Goal: Task Accomplishment & Management: Complete application form

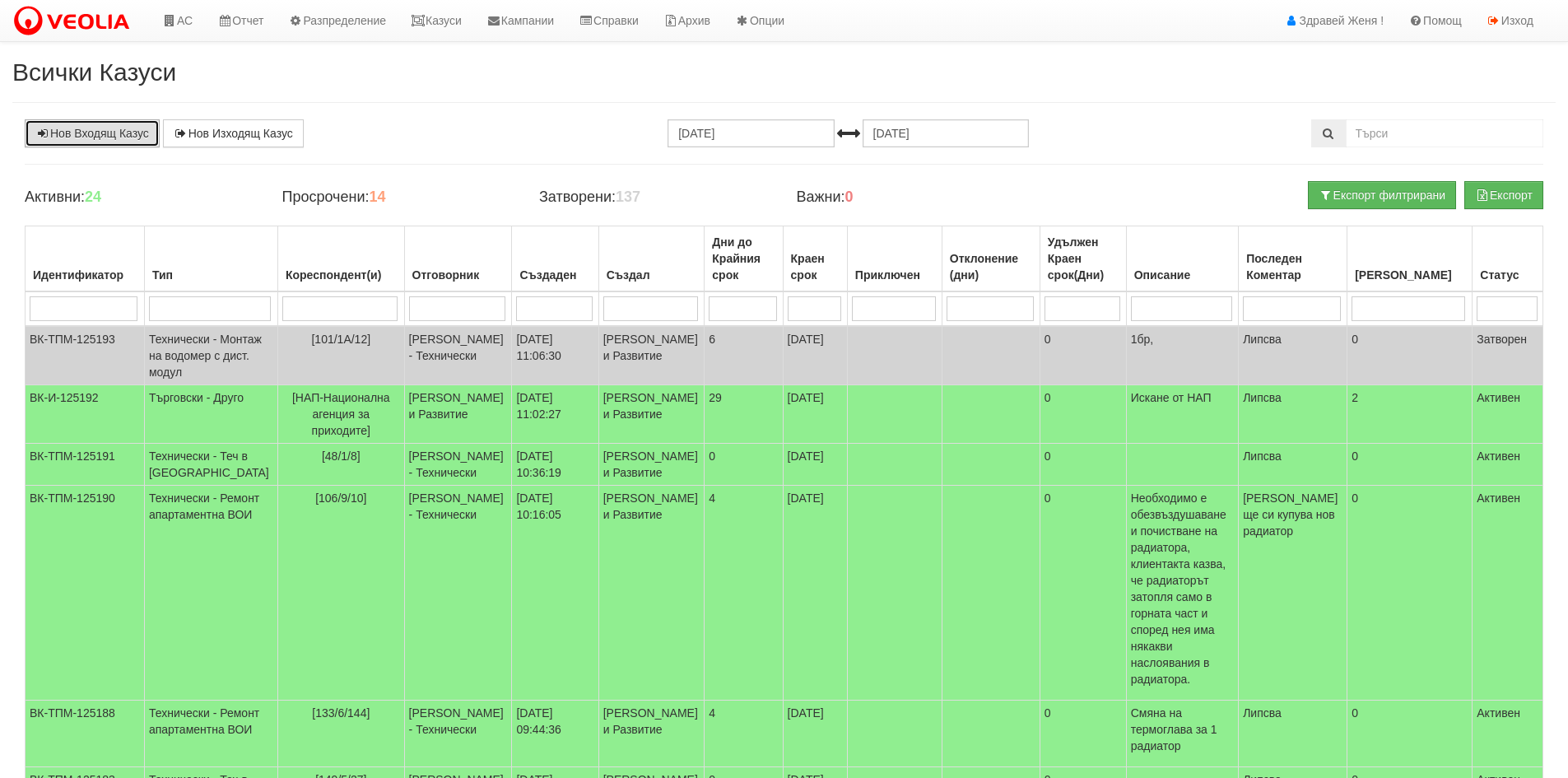
click at [91, 143] on link "Нов Входящ Казус" at bounding box center [92, 133] width 135 height 28
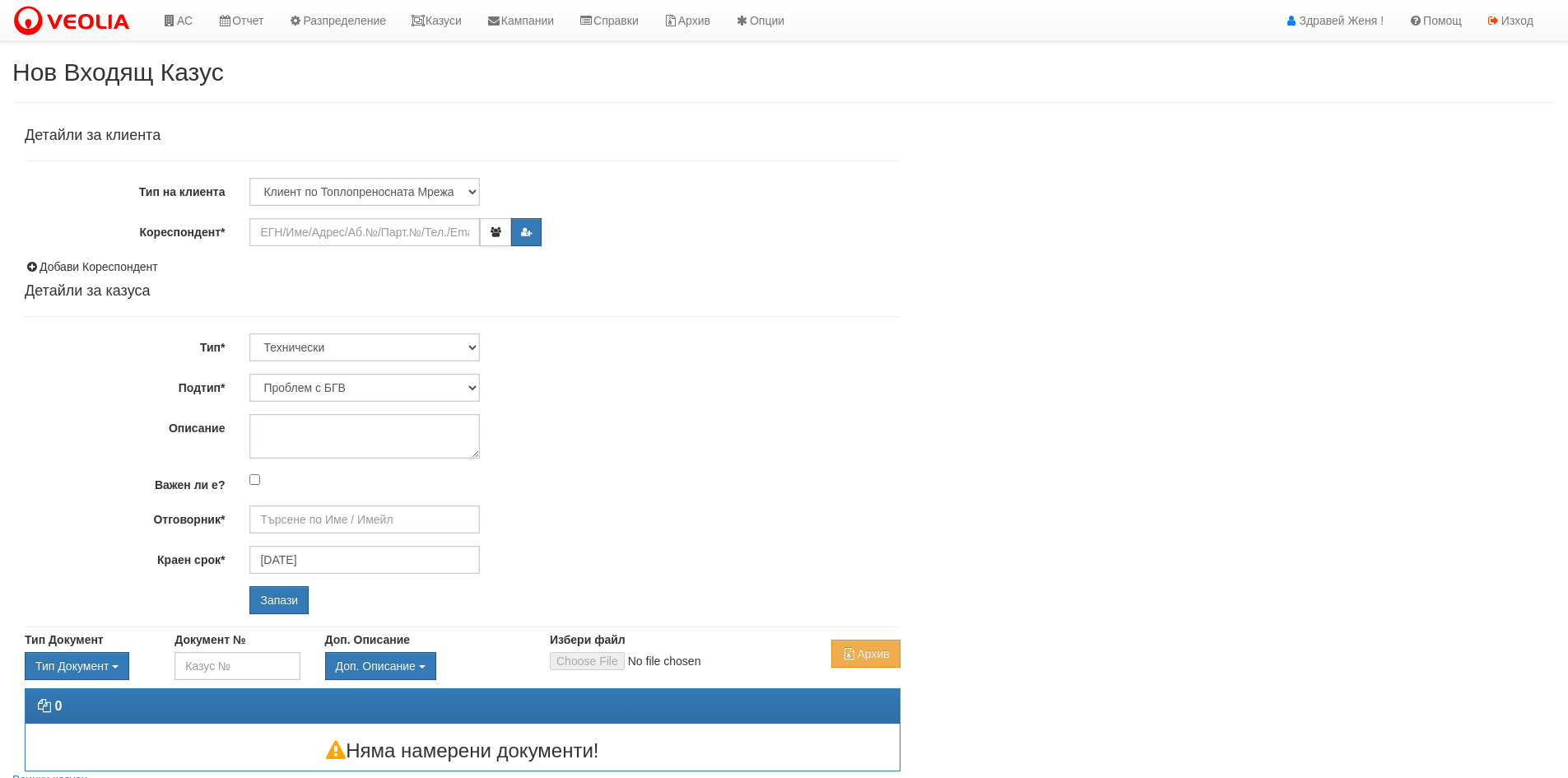
type input "[PERSON_NAME] - Технически"
click at [341, 226] on input "Кореспондент*" at bounding box center [365, 232] width 231 height 28
drag, startPoint x: 368, startPoint y: 239, endPoint x: 39, endPoint y: 218, distance: 329.7
click at [39, 218] on div "Кореспондент* добрина" at bounding box center [463, 232] width 901 height 28
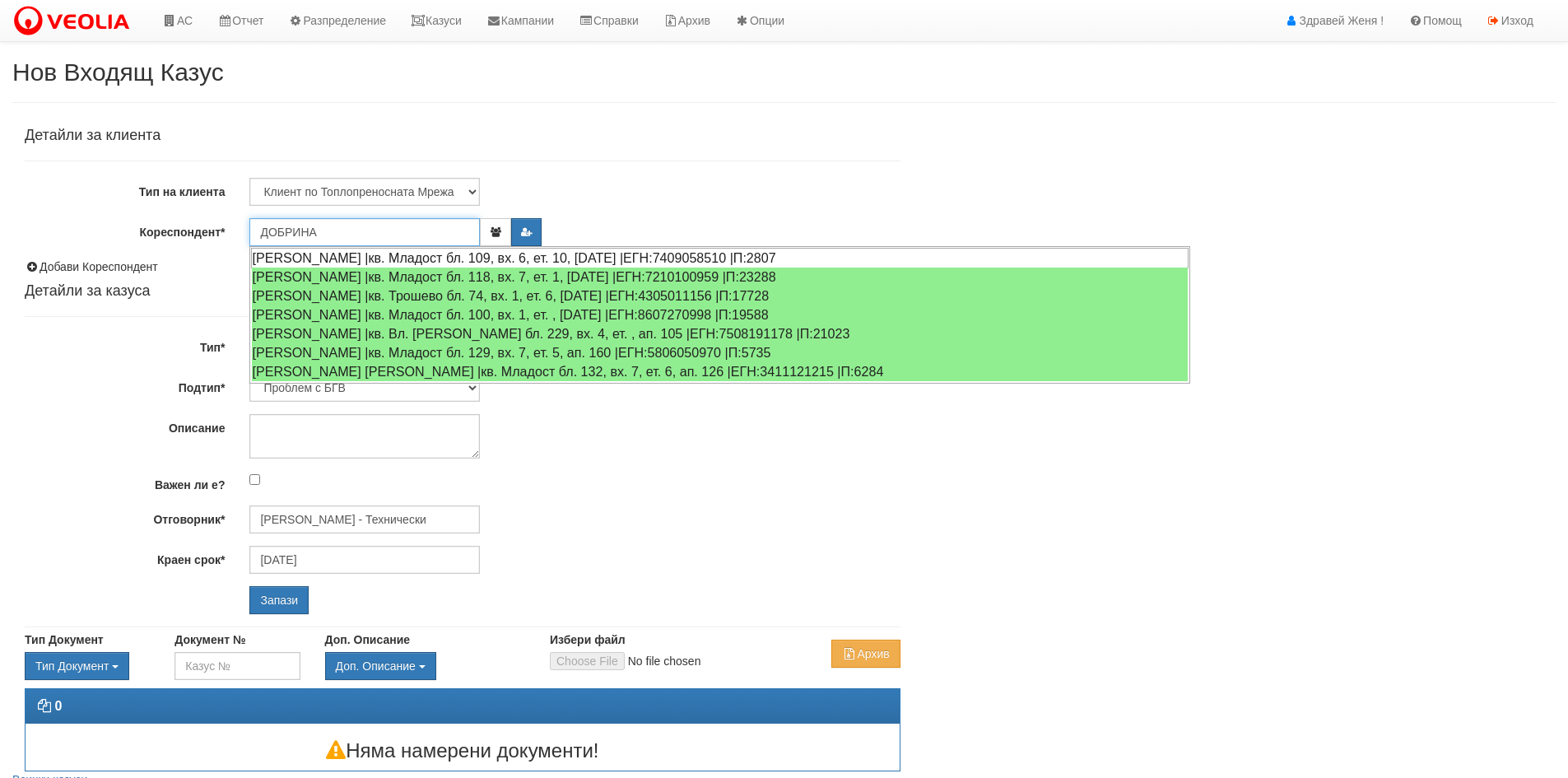
click at [360, 260] on div "ДОБРИНА ДИНКОВА АНГЕЛОВА |кв. Младост бл. 109, вх. 6, ет. 10, ап. 27 |ЕГН:74090…" at bounding box center [720, 257] width 937 height 21
type input "ДОБРИНА ДИНКОВА АНГЕЛОВА"
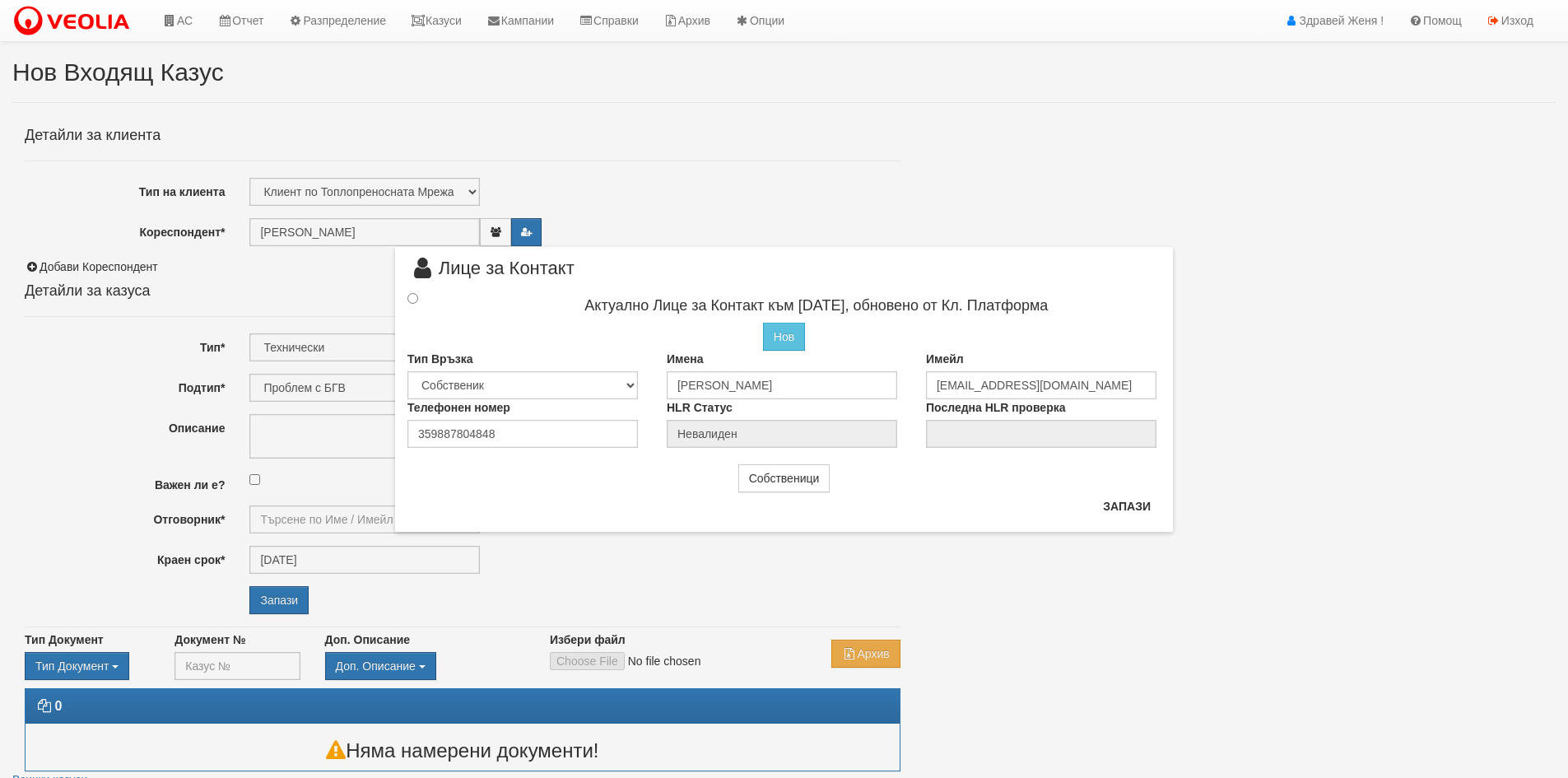
type input "[PERSON_NAME] - Технически"
click at [777, 476] on button "Собственици" at bounding box center [784, 476] width 92 height 28
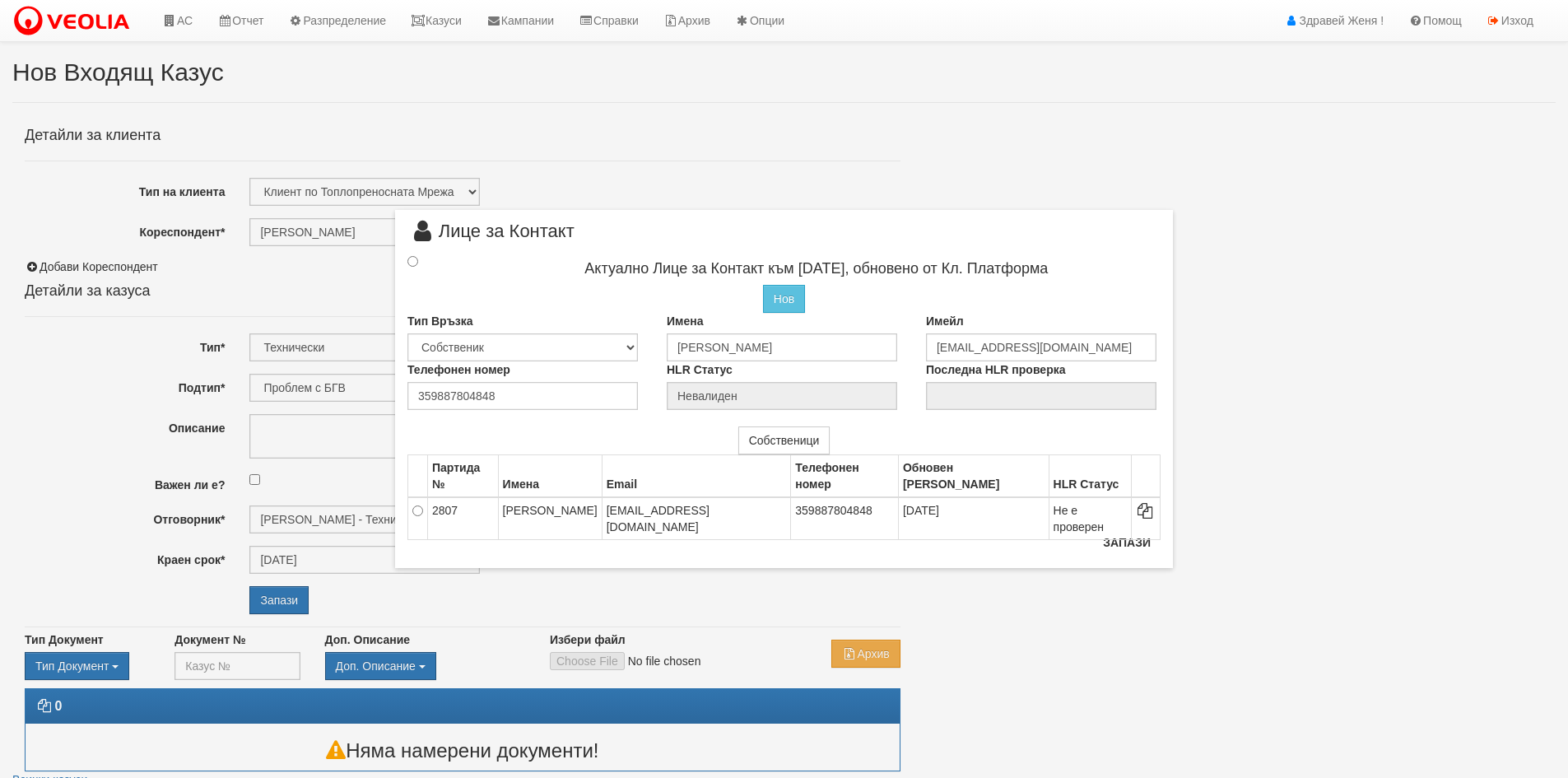
click at [731, 163] on div "× Лице за Контакт Актуално Лице за Контакт към 17/07/2020, обновено от Кл. Плат…" at bounding box center [784, 284] width 802 height 569
click at [1114, 543] on button "Запази" at bounding box center [1126, 542] width 67 height 26
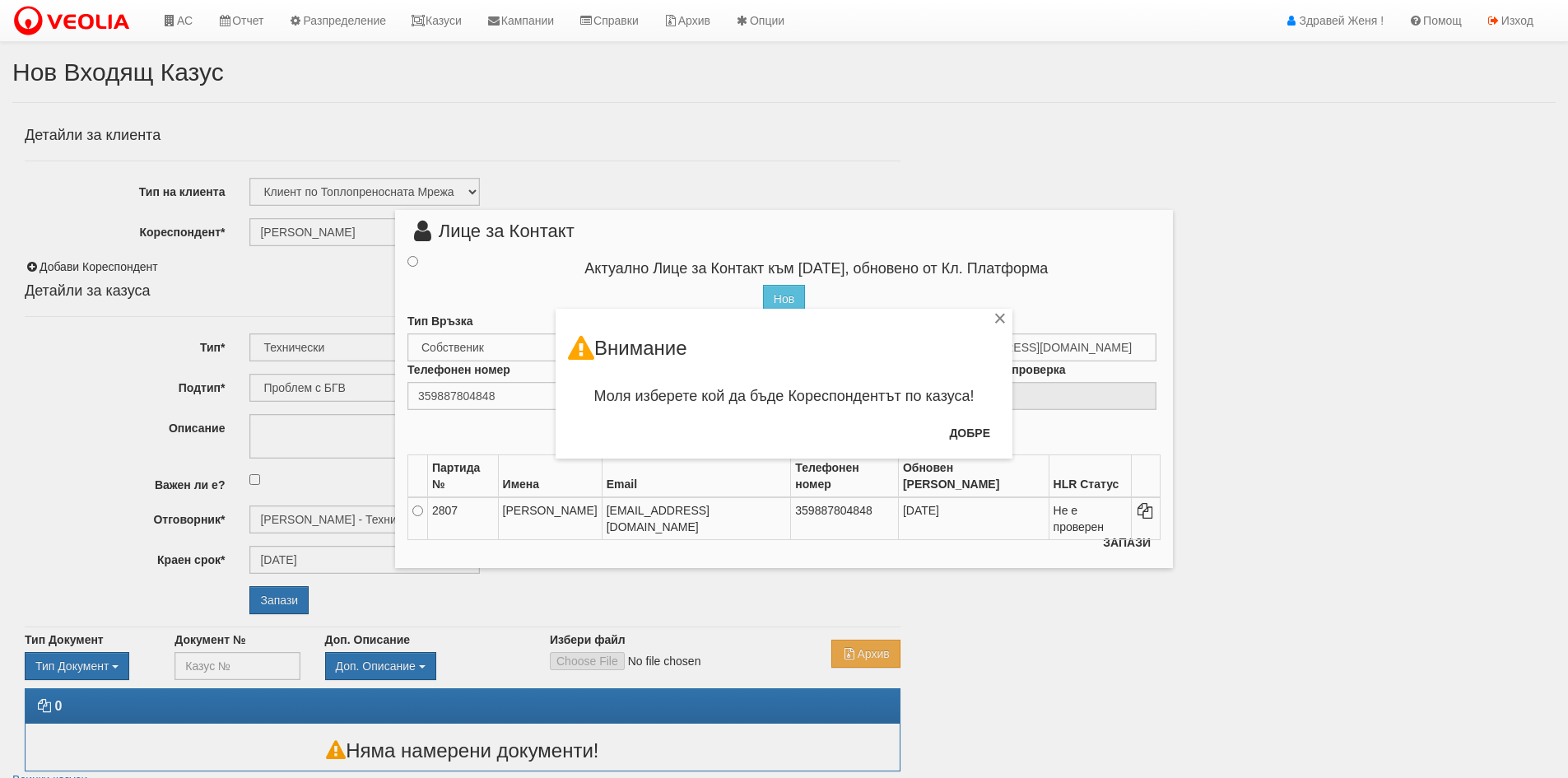
click at [308, 233] on div "× Внимание Моля изберете кой да бъде Кореспондентът по казуса! Добре" at bounding box center [784, 229] width 963 height 459
click at [963, 439] on button "Добре" at bounding box center [969, 433] width 61 height 26
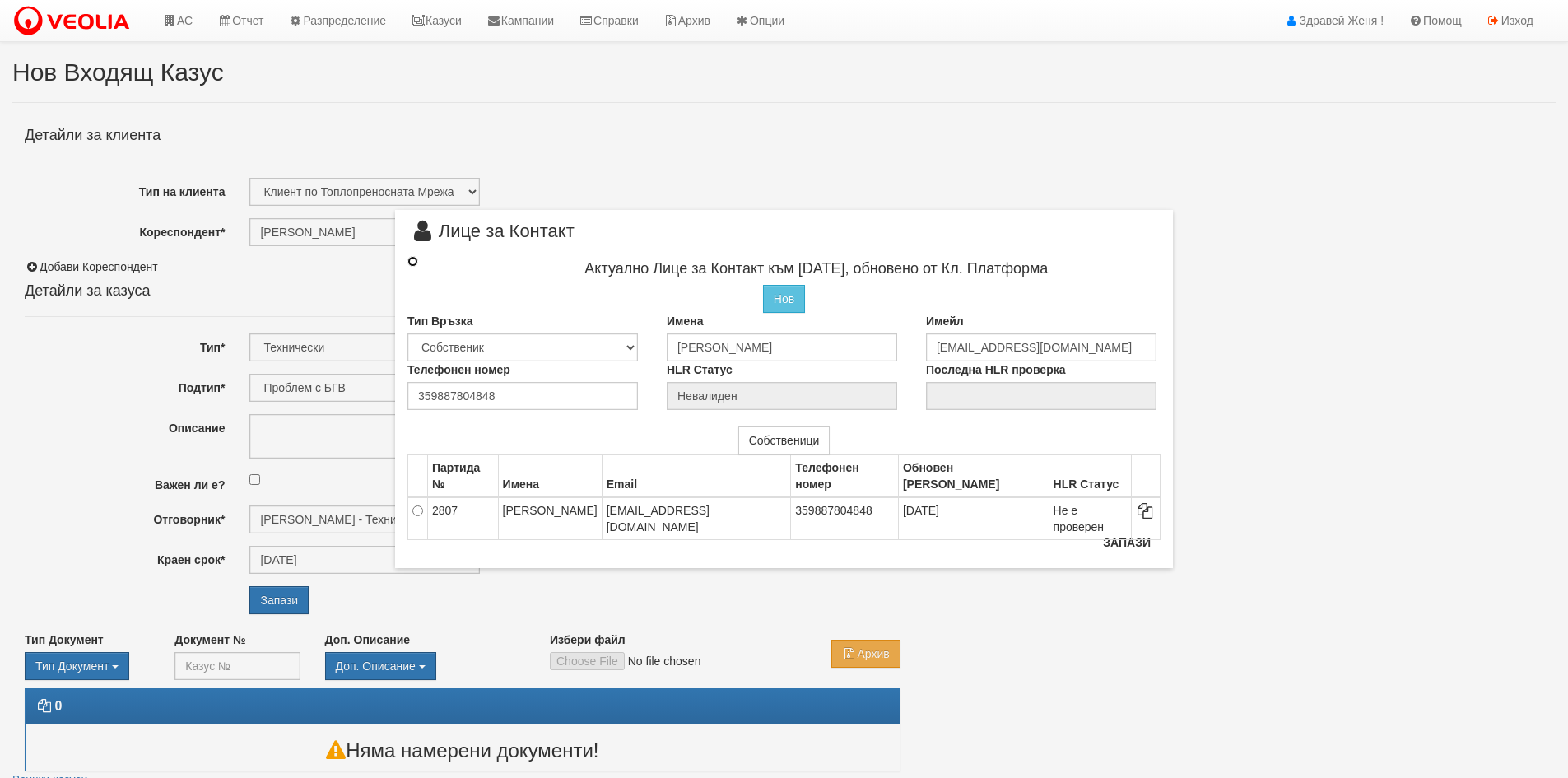
click at [412, 265] on input "radio" at bounding box center [413, 261] width 11 height 11
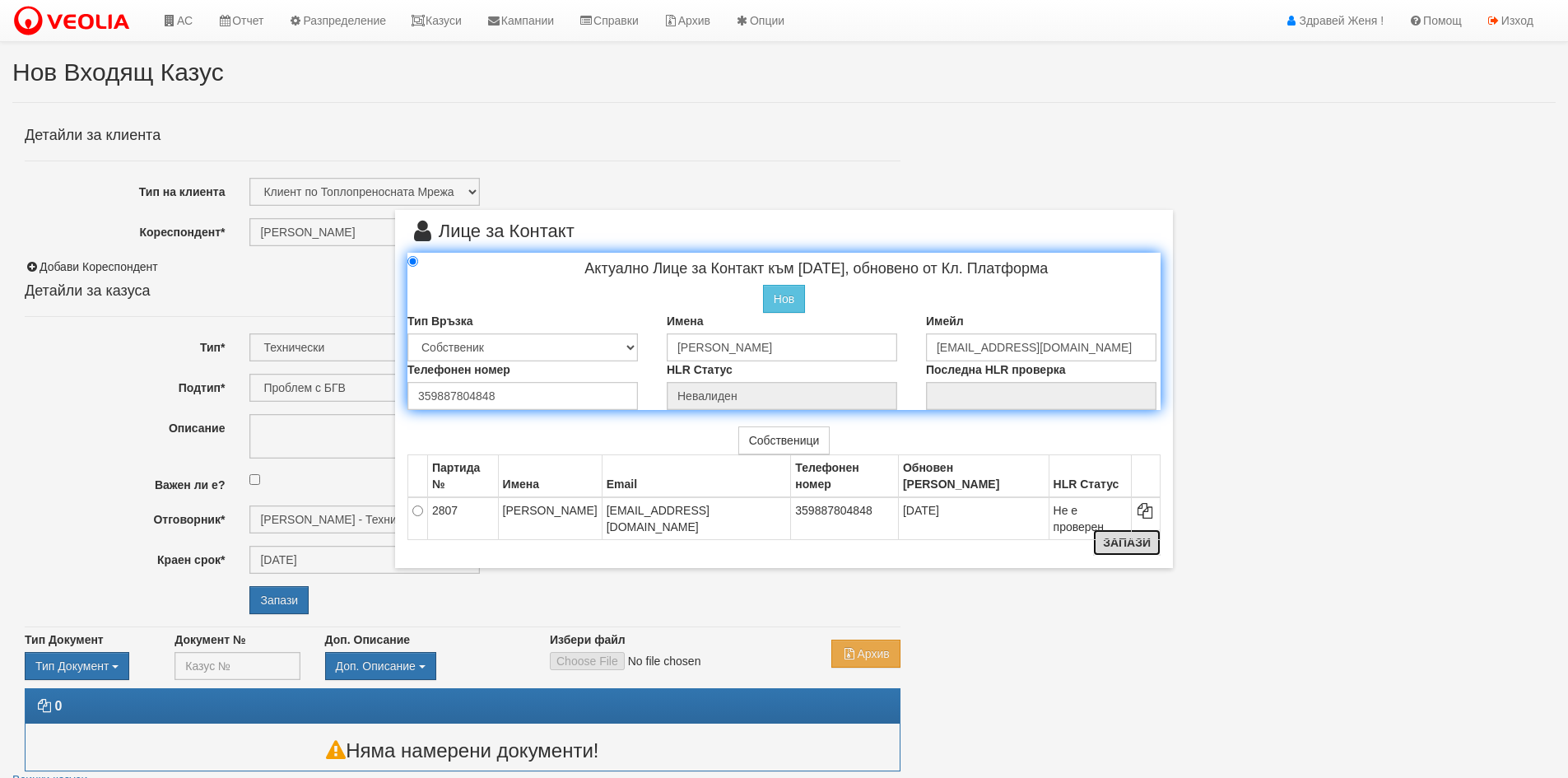
click at [1129, 543] on button "Запази" at bounding box center [1126, 542] width 67 height 26
radio input "true"
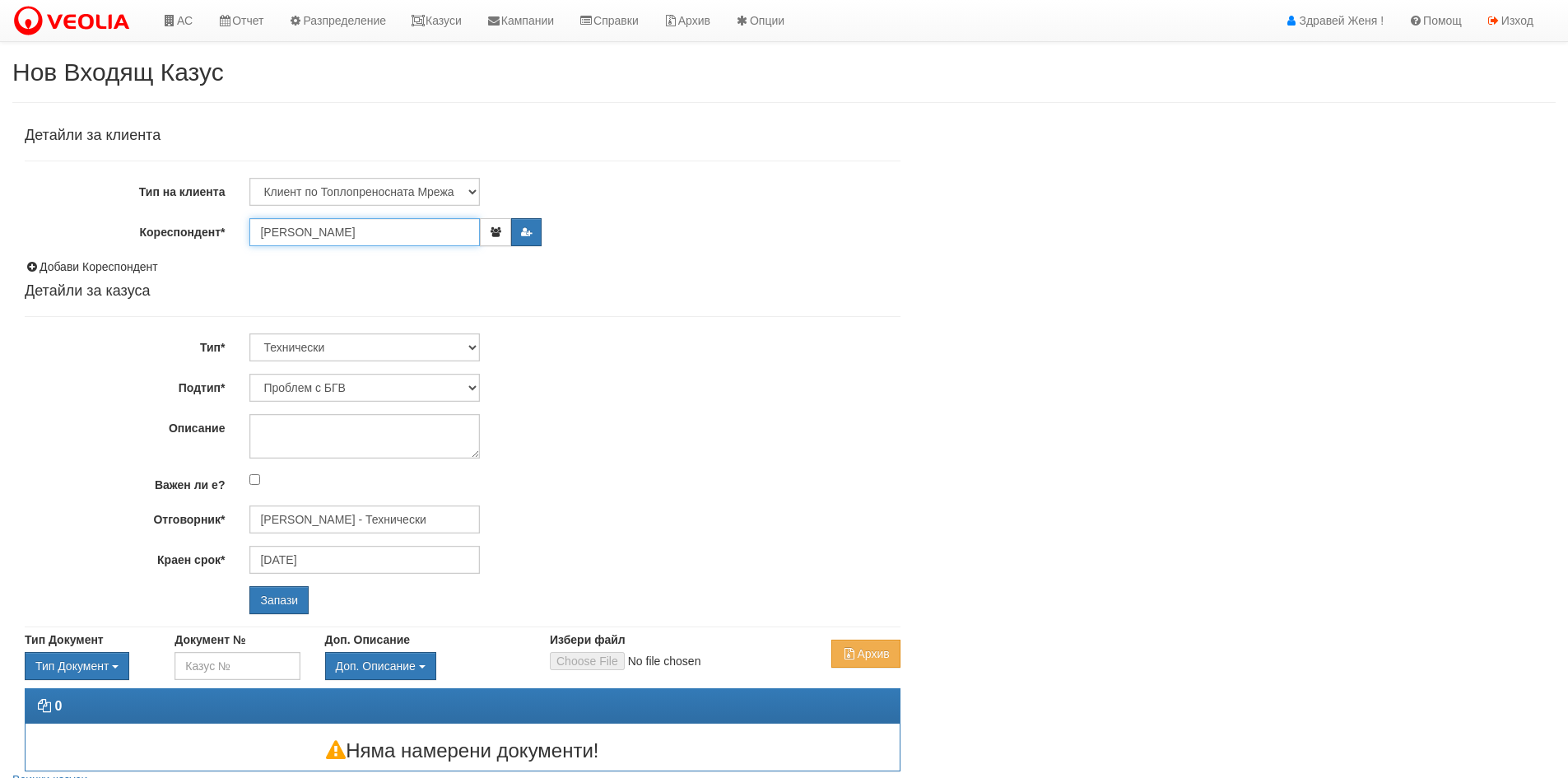
click at [383, 234] on input "ДОБРИНА ДИНКОВА АНГЕЛОВА" at bounding box center [365, 232] width 231 height 28
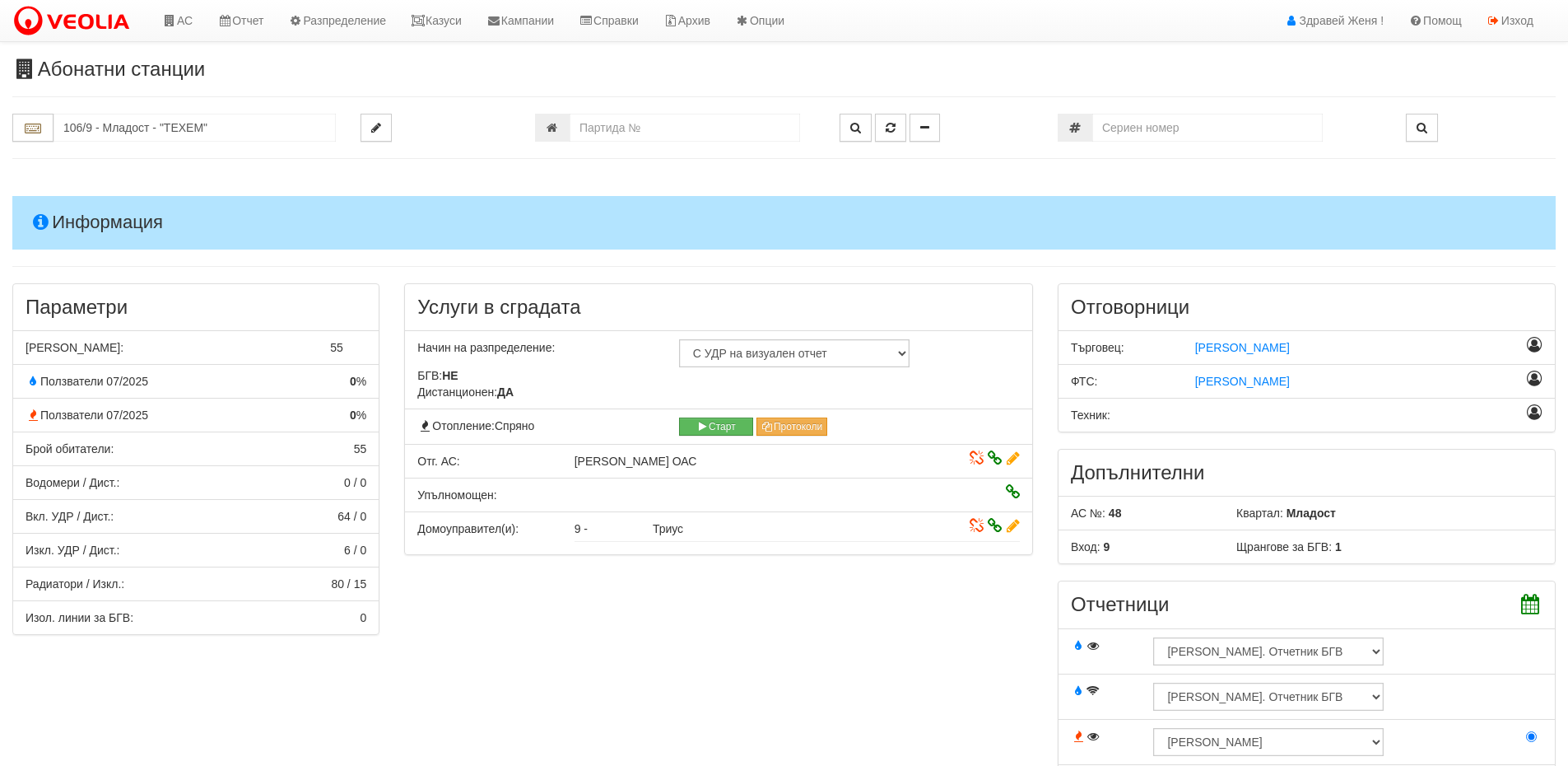
scroll to position [93, 0]
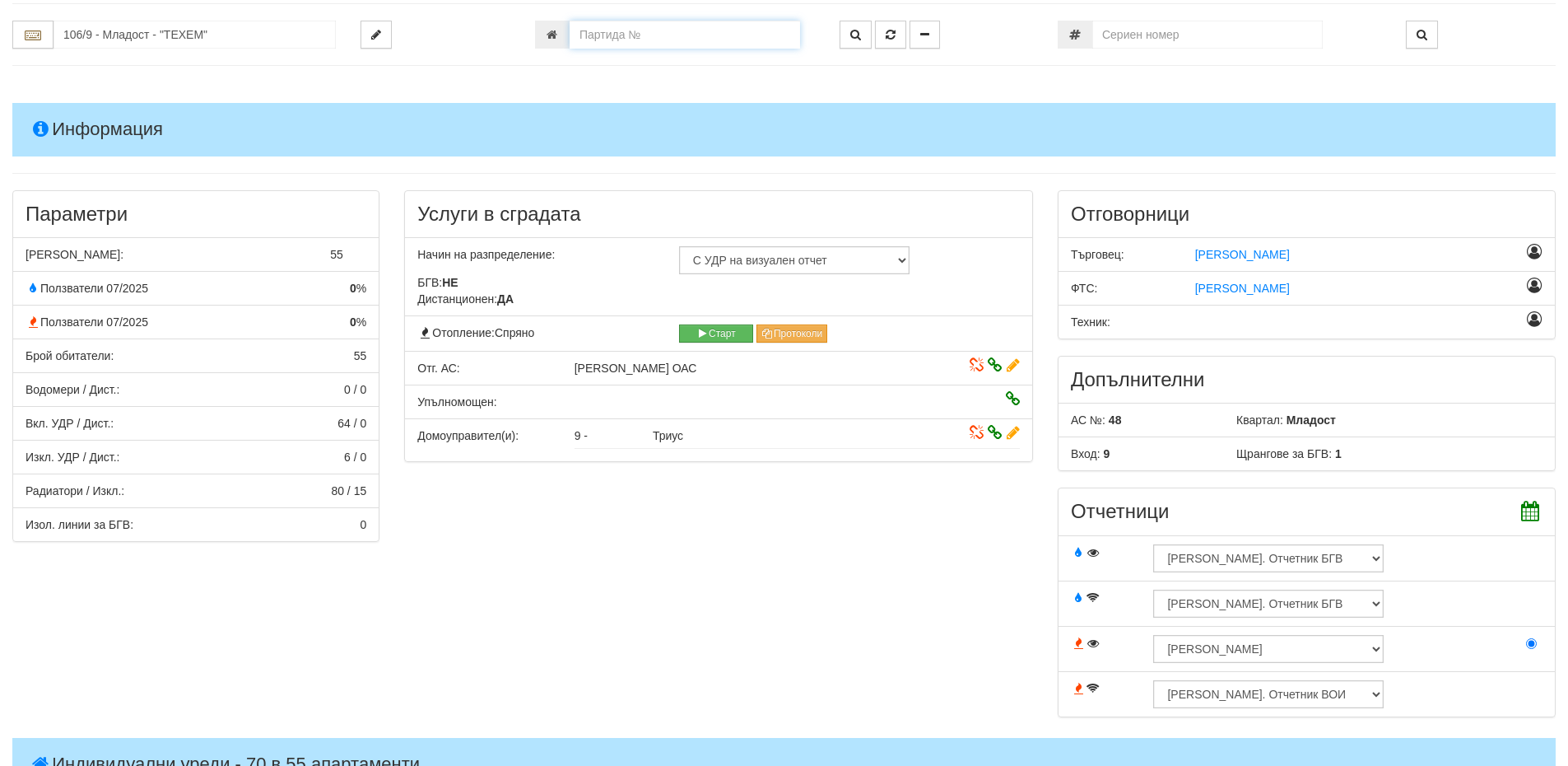
click at [661, 31] on input "number" at bounding box center [685, 34] width 231 height 28
click at [664, 37] on input "28" at bounding box center [685, 34] width 231 height 28
type input "2807"
type input "109/6 - "ВЕОЛИЯ ЕНЕРДЖИ ВАРНА " ЕАД"
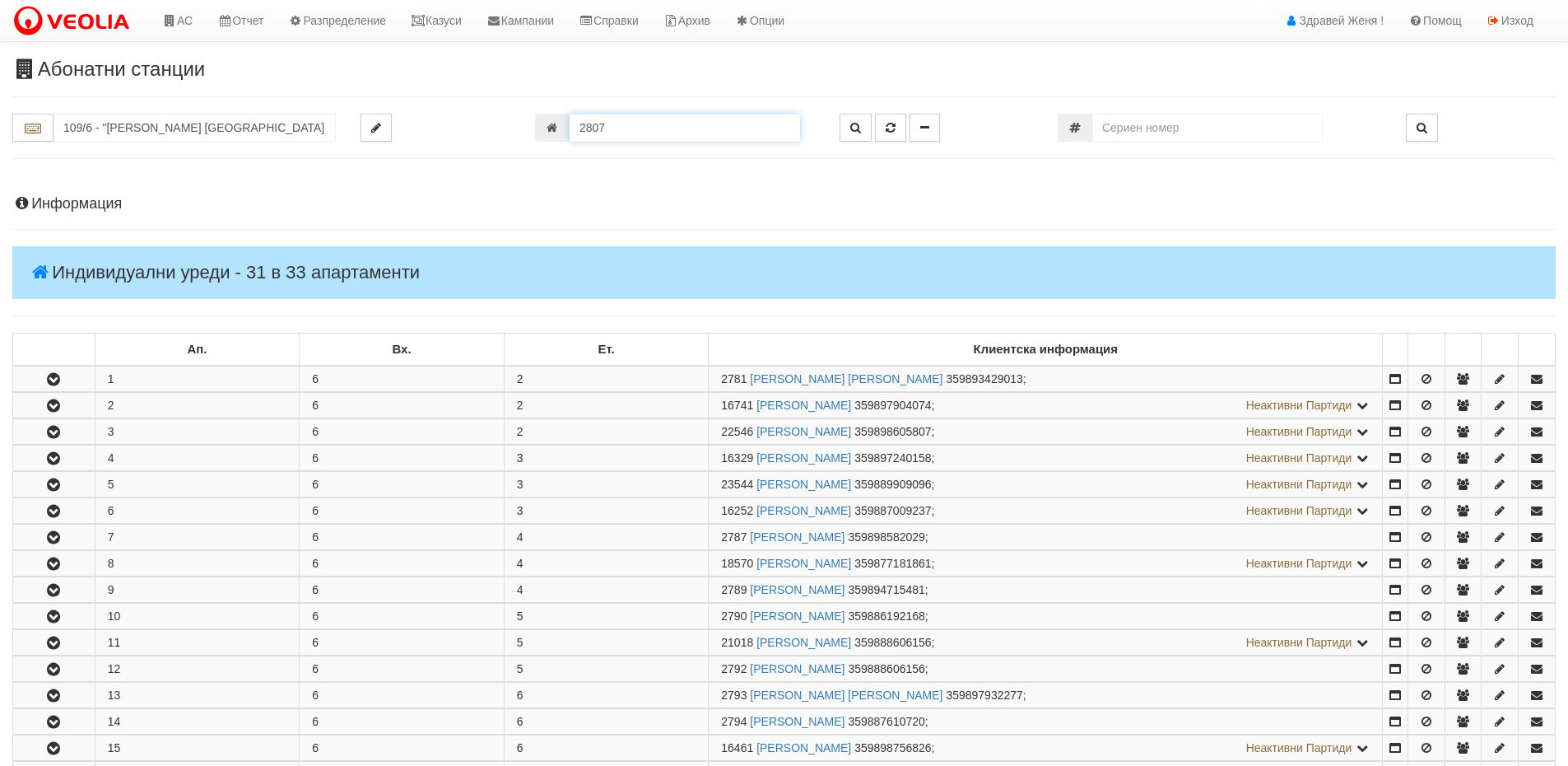
scroll to position [871, 0]
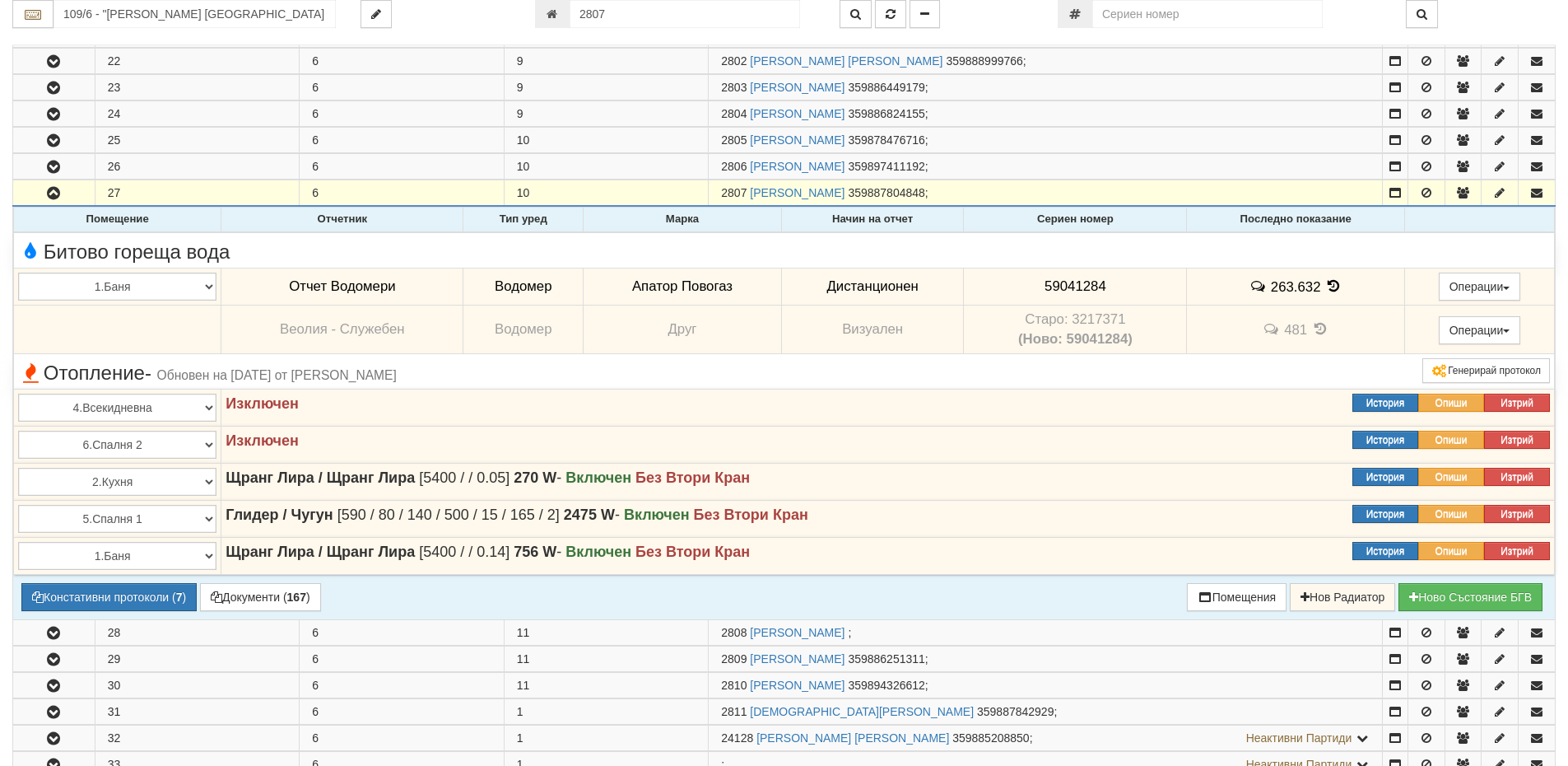
click at [1330, 281] on icon at bounding box center [1333, 286] width 19 height 14
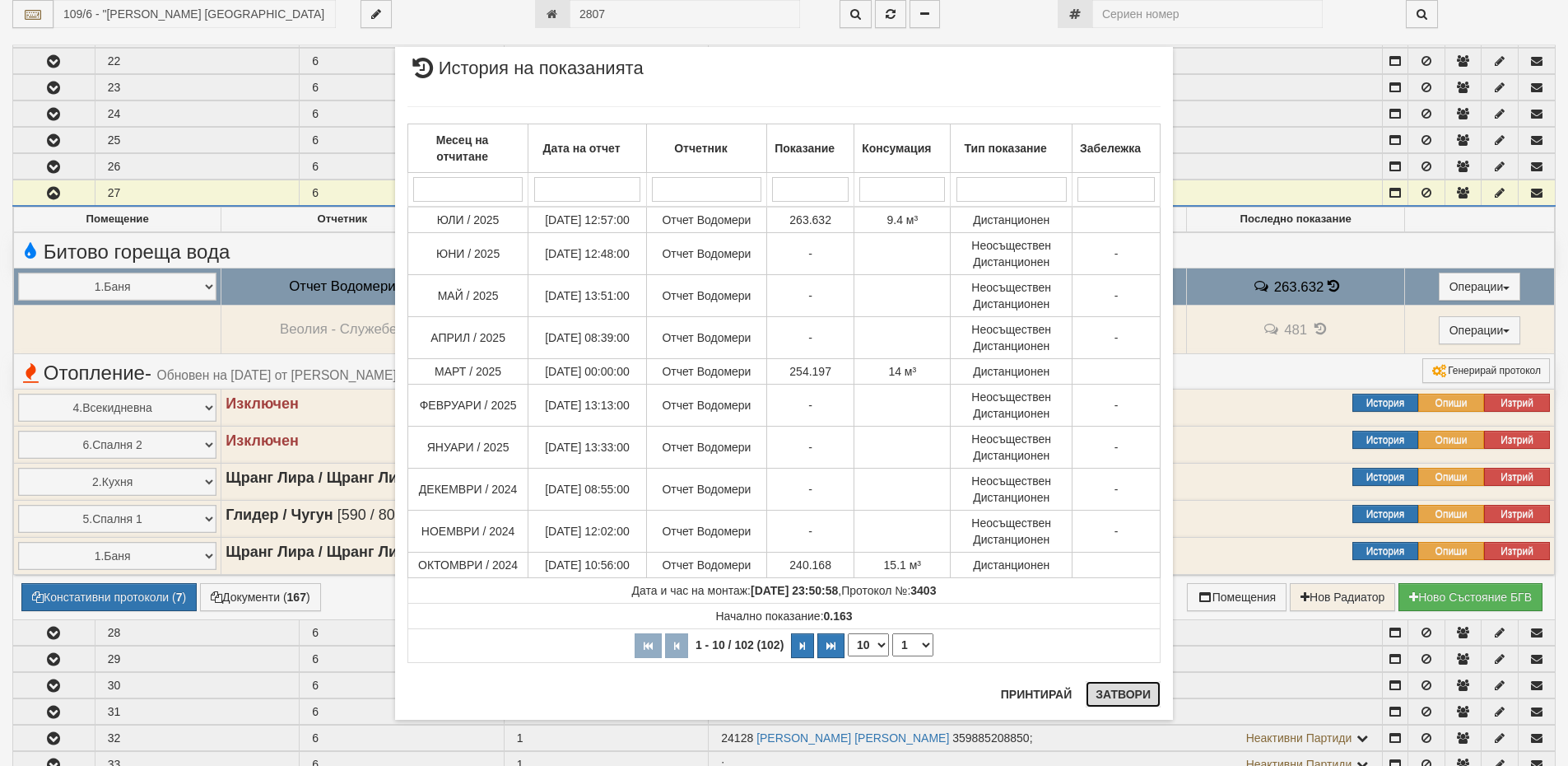
click at [1107, 689] on button "Затвори" at bounding box center [1123, 694] width 75 height 26
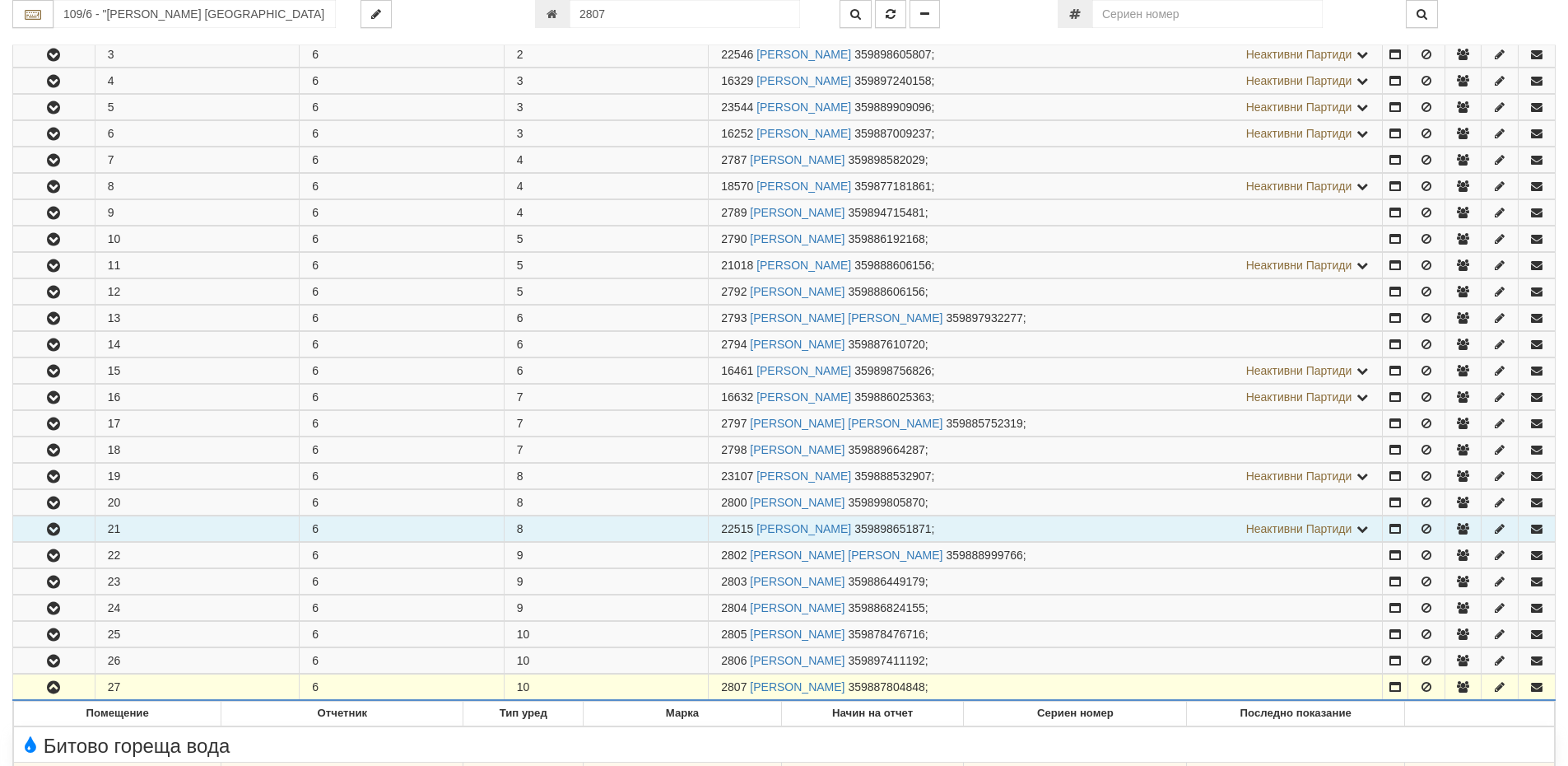
scroll to position [0, 0]
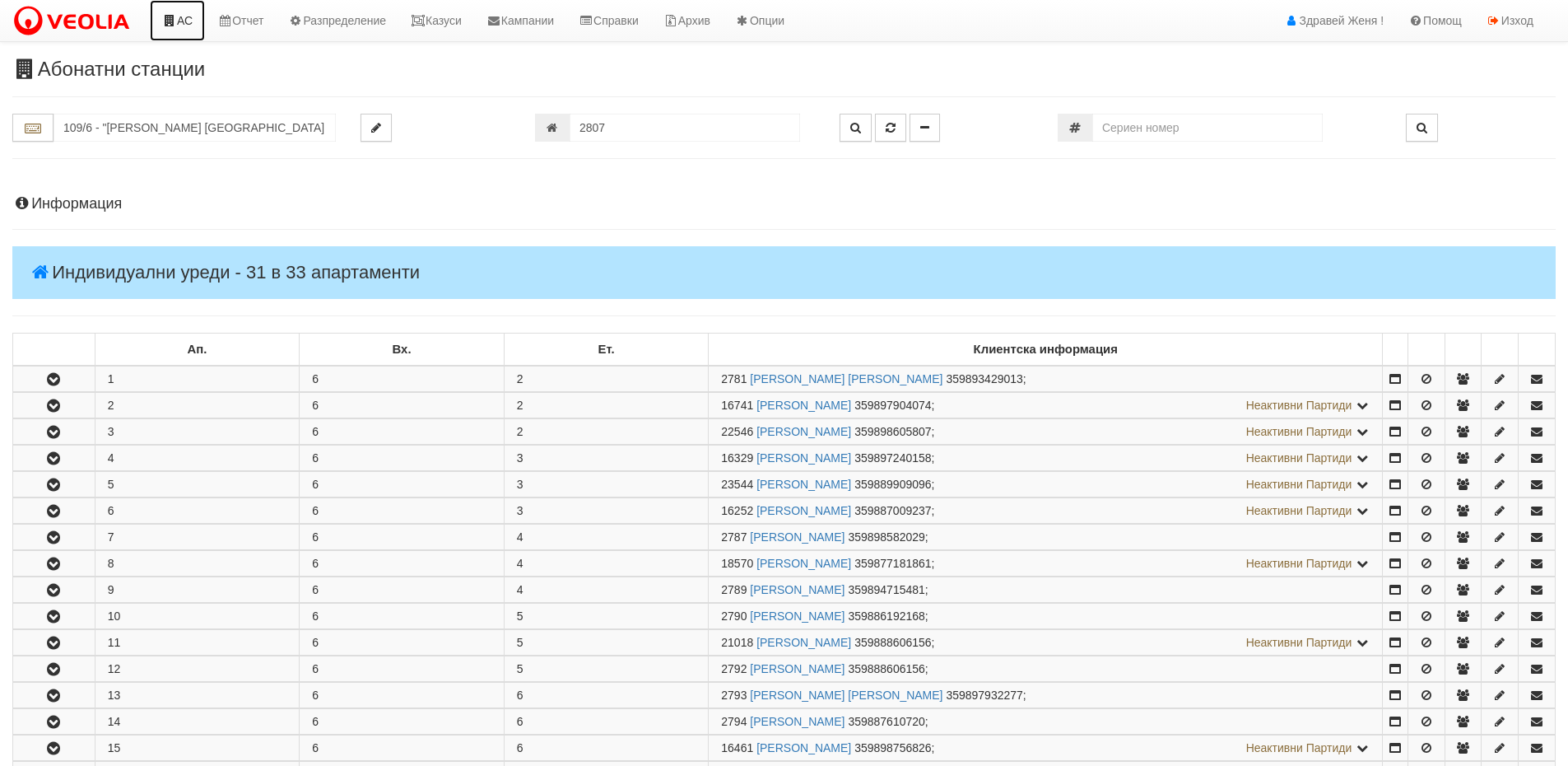
click at [198, 23] on link "АС" at bounding box center [177, 21] width 55 height 41
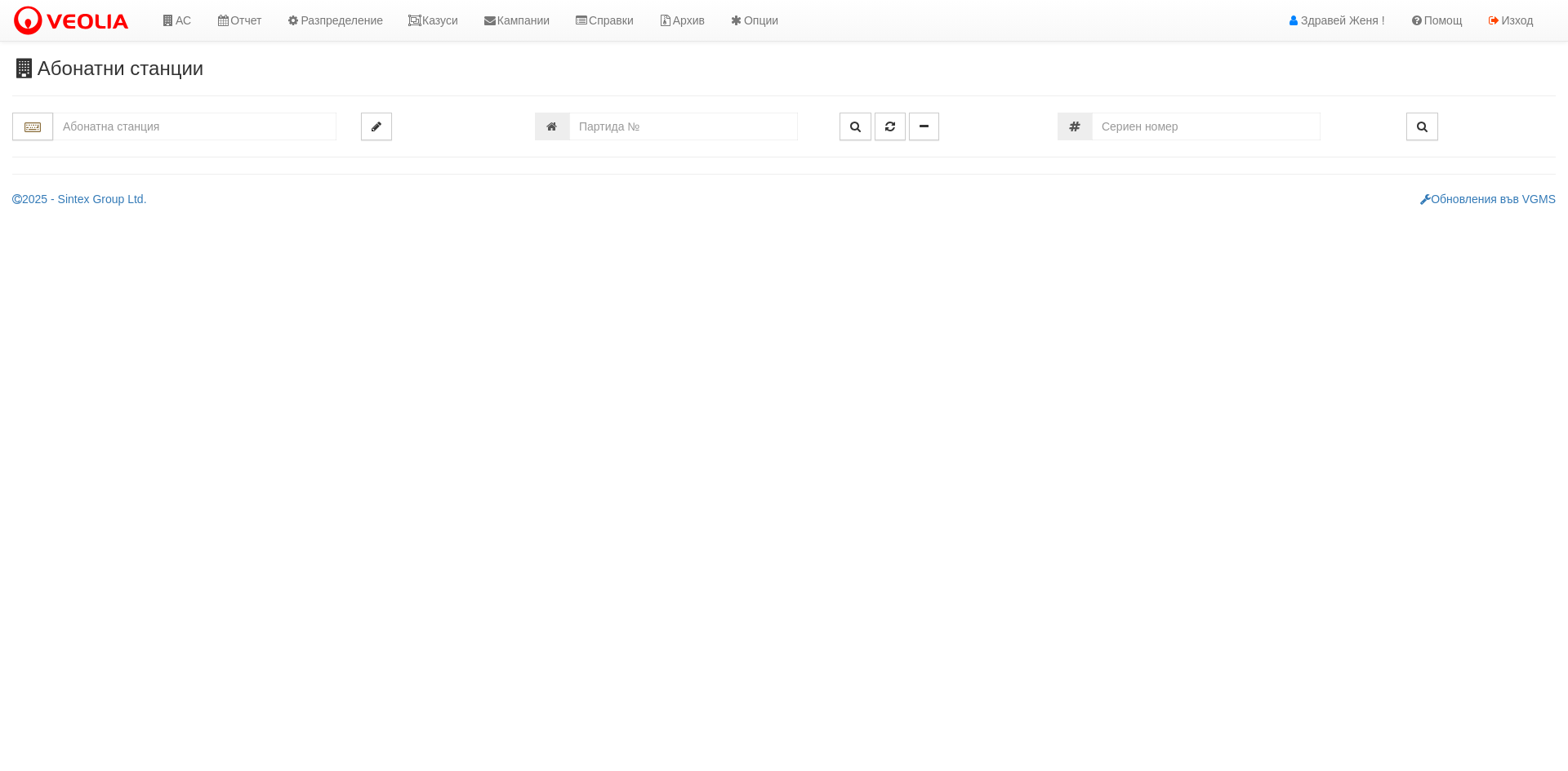
click at [123, 131] on input "text" at bounding box center [195, 126] width 283 height 28
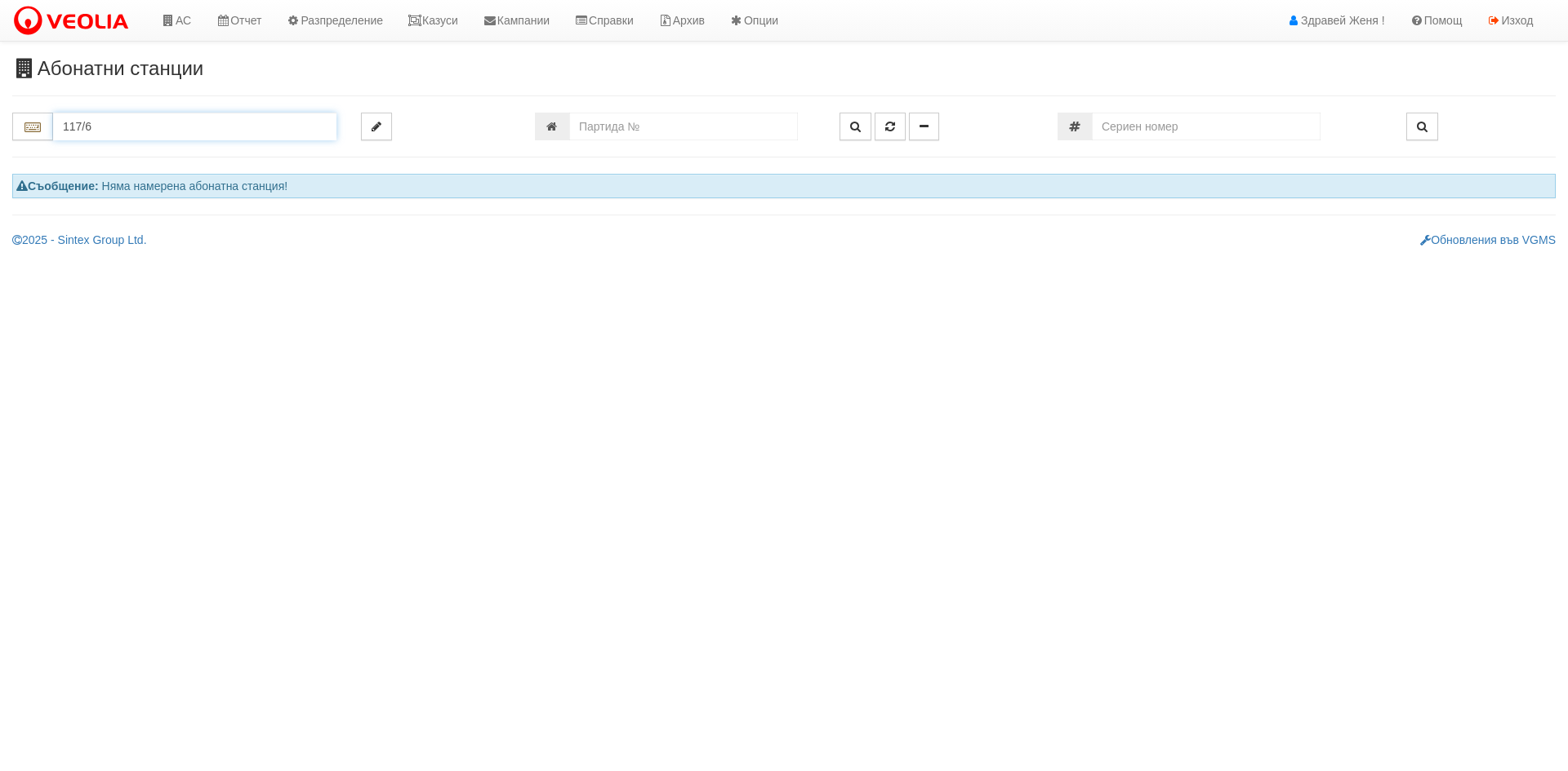
click at [138, 120] on input "117/6" at bounding box center [195, 126] width 283 height 28
click at [118, 138] on input "117/6" at bounding box center [195, 126] width 283 height 28
click at [103, 124] on input "117/6" at bounding box center [195, 126] width 283 height 28
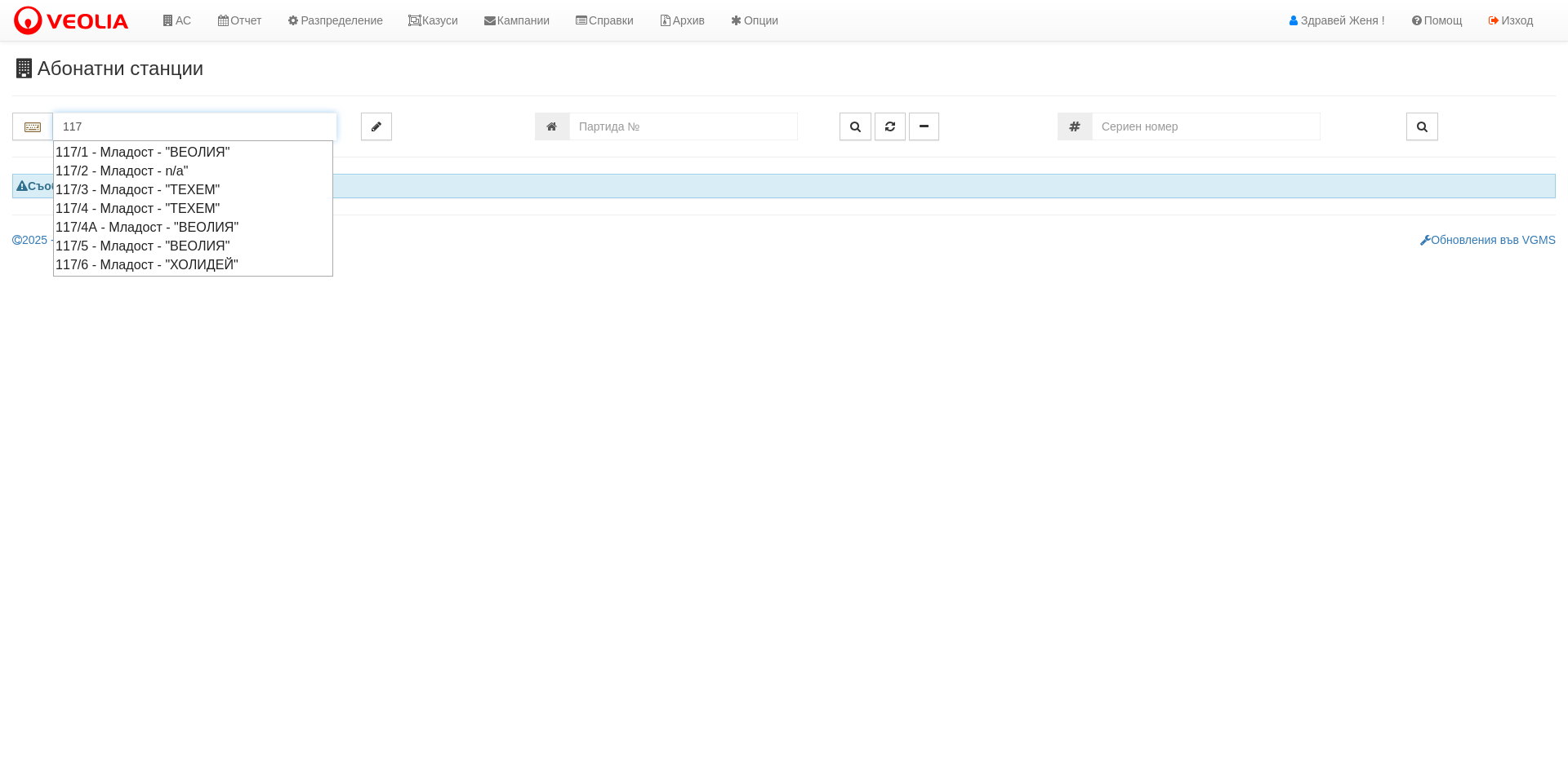
click at [116, 262] on div "117/6 - Младост - "ХОЛИДЕЙ"" at bounding box center [193, 264] width 276 height 18
type input "117/6 - Младост - "ХОЛИДЕЙ""
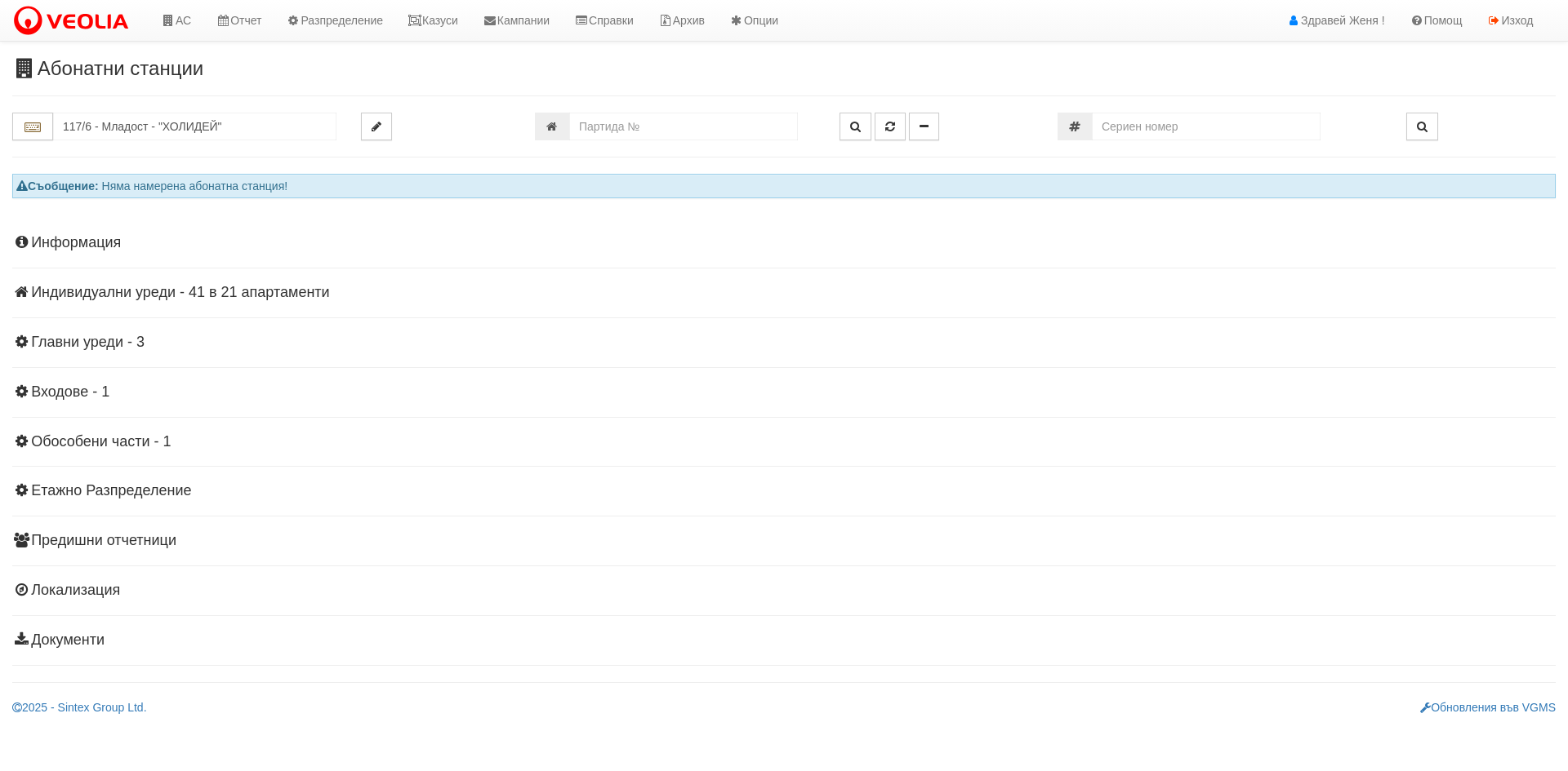
click at [202, 295] on h4 "Индивидуални уреди - 41 в 21 апартаменти" at bounding box center [784, 293] width 1543 height 16
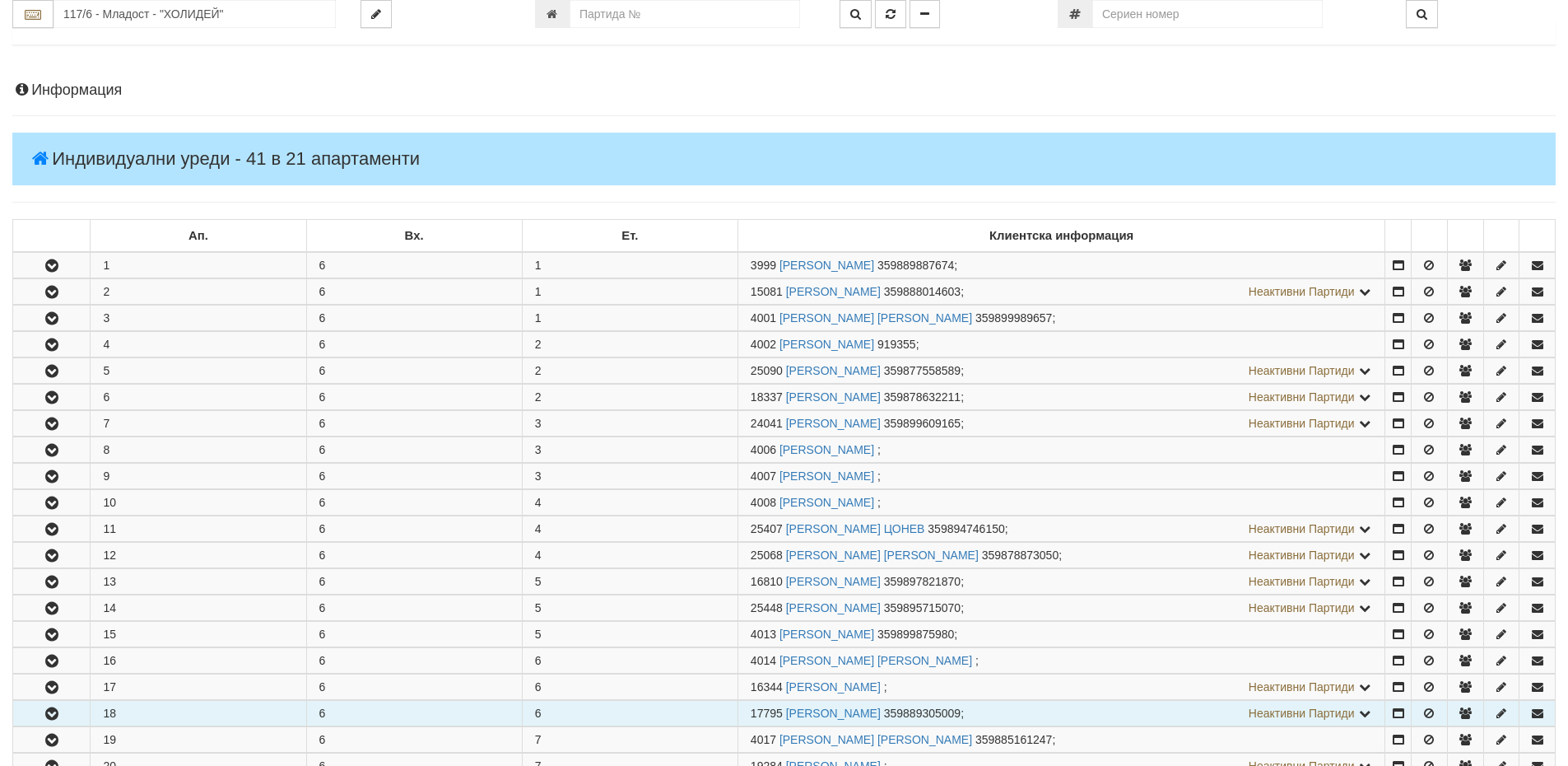
scroll to position [164, 0]
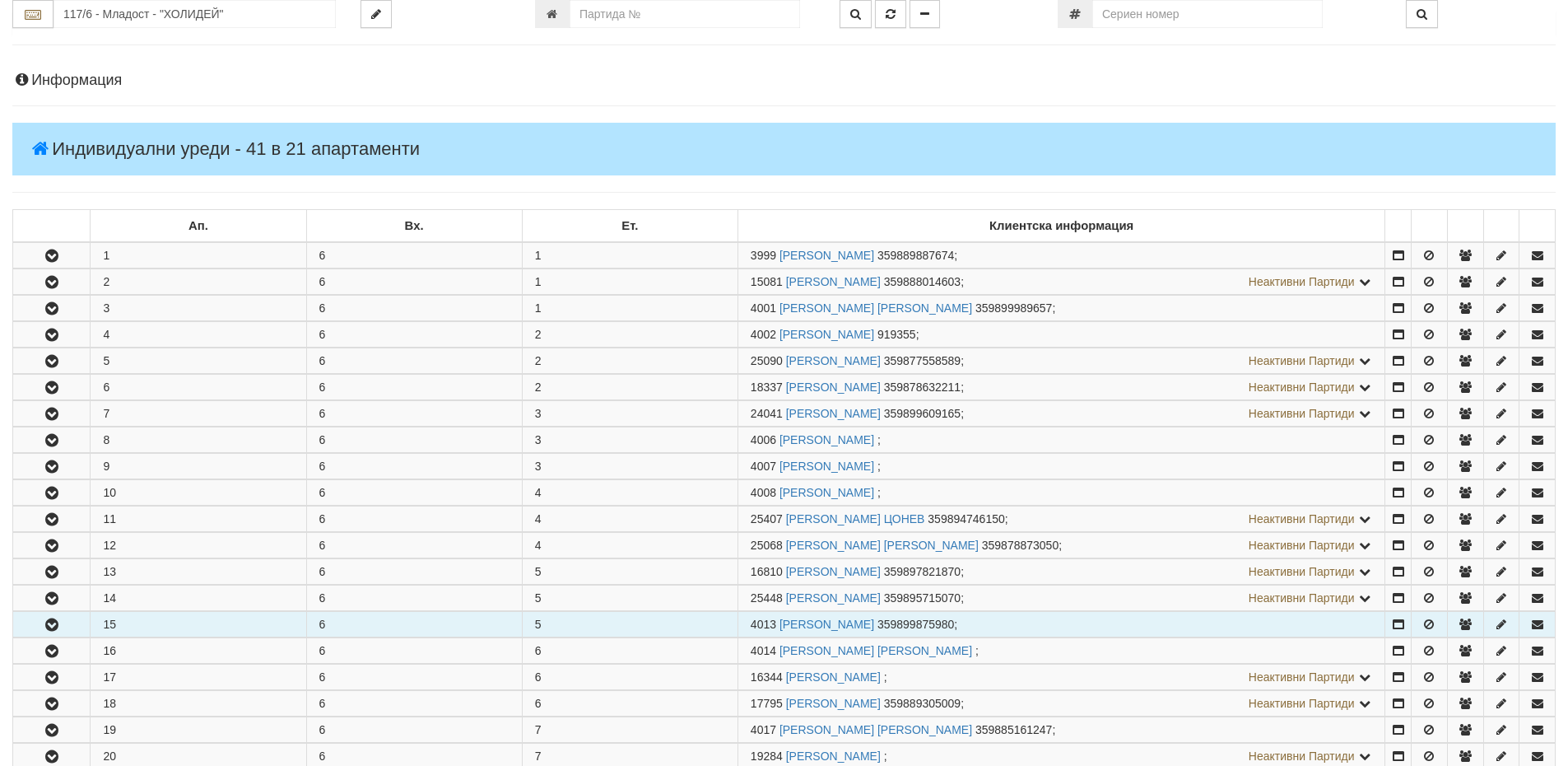
click at [55, 620] on icon "button" at bounding box center [52, 625] width 20 height 12
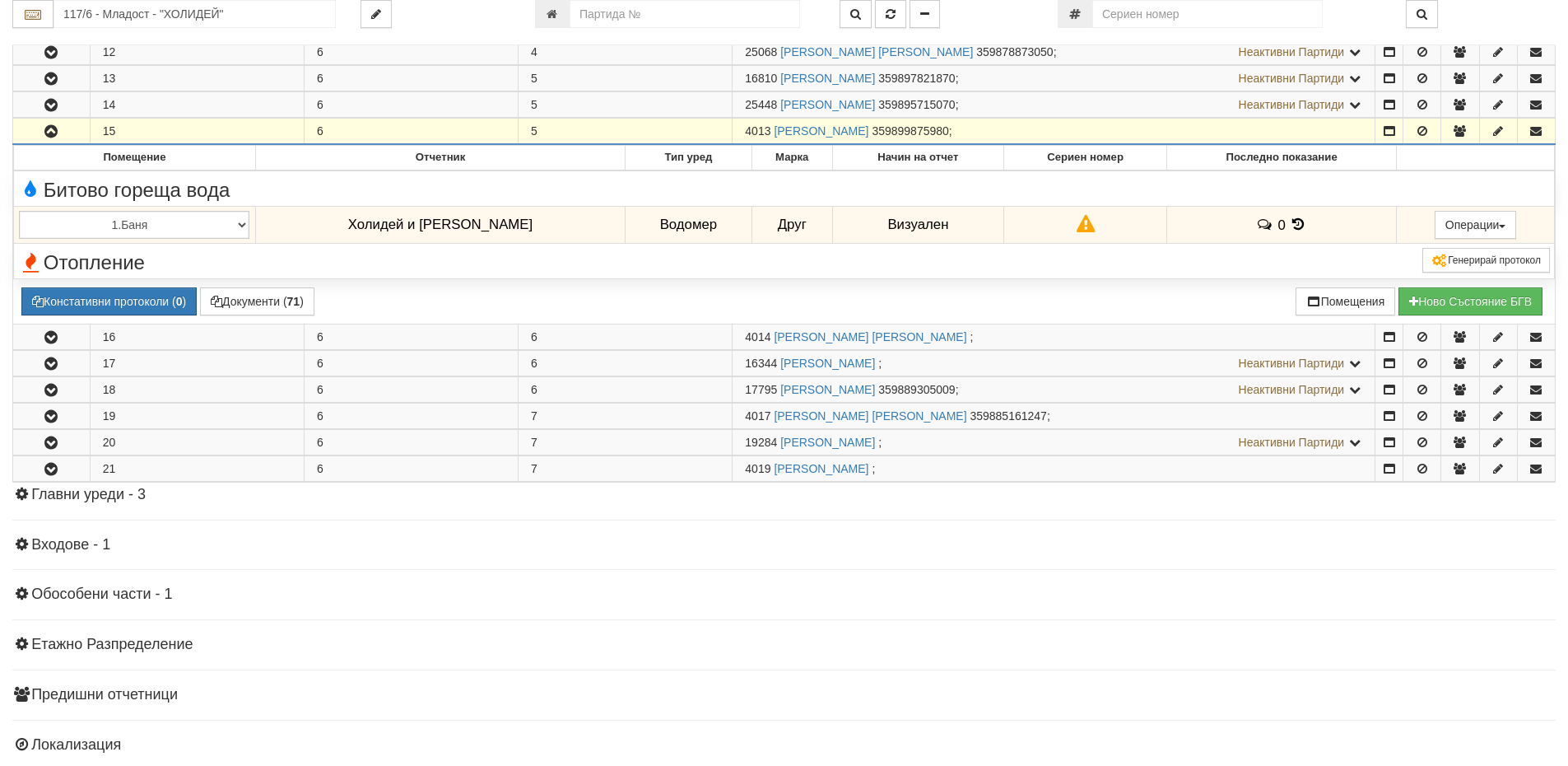
scroll to position [669, 0]
